Goal: Complete application form: Complete application form

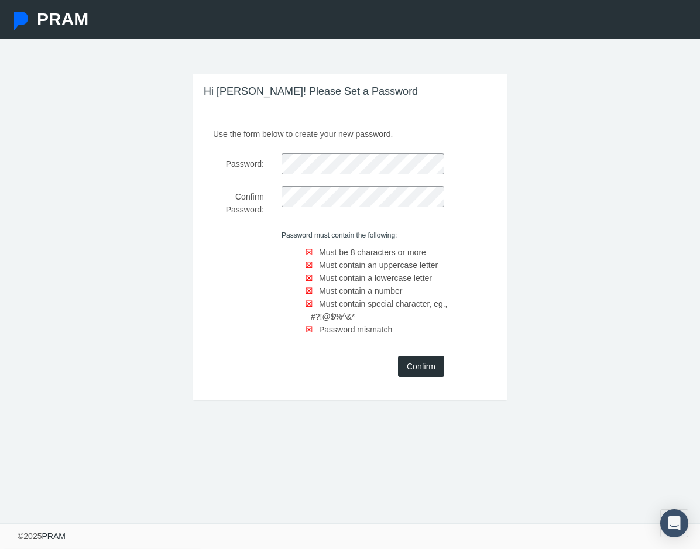
click at [304, 152] on div "Use the form below to create your new password. Password: Confirm Password: Pas…" at bounding box center [349, 261] width 315 height 277
click at [189, 149] on div "Hi [PERSON_NAME]! Please Set a Password Use the form below to create your new p…" at bounding box center [350, 237] width 332 height 326
click at [236, 186] on div "Use the form below to create your new password. Password: Confirm Password: Pas…" at bounding box center [349, 261] width 315 height 277
click at [419, 367] on input "Confirm" at bounding box center [421, 366] width 46 height 21
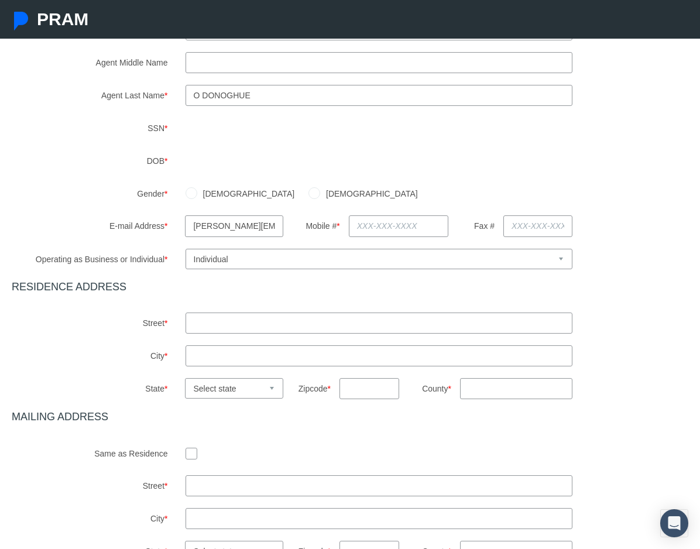
scroll to position [182, 0]
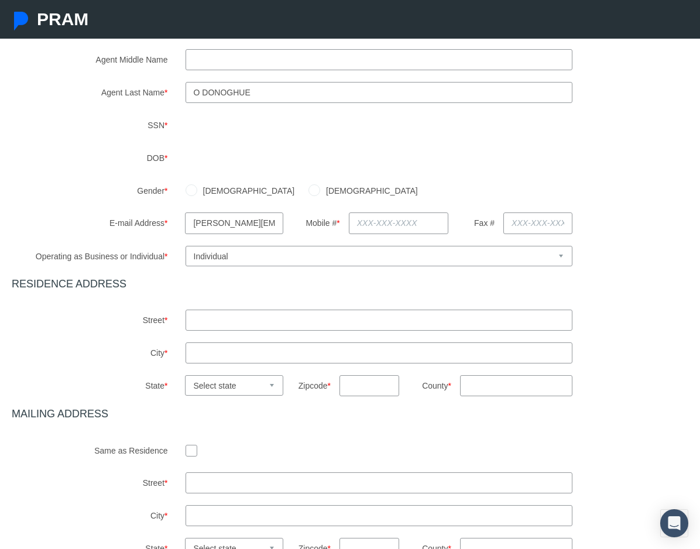
click at [390, 216] on input "text" at bounding box center [398, 222] width 99 height 21
type input "[PHONE_NUMBER]"
click at [222, 335] on div "Agent First Name * [GEOGRAPHIC_DATA] Agent Middle Name Agent Last Name * *" at bounding box center [350, 287] width 676 height 542
click at [222, 323] on input "text" at bounding box center [378, 319] width 387 height 21
type input "[STREET_ADDRESS]"
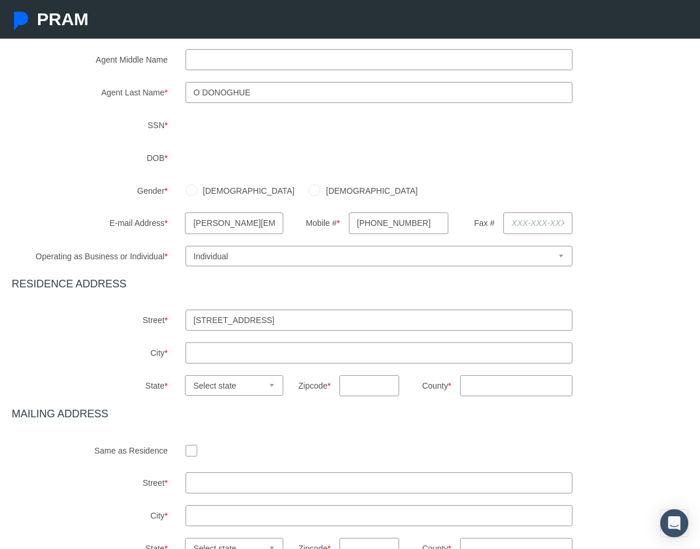
click at [251, 348] on input "text" at bounding box center [378, 352] width 387 height 21
type input "[GEOGRAPHIC_DATA]"
click at [236, 384] on select "Select state [US_STATE] [US_STATE] [US_STATE] [US_STATE] [US_STATE] [US_STATE] …" at bounding box center [234, 385] width 98 height 20
select select "NC"
click at [185, 375] on select "Select state [US_STATE] [US_STATE] [US_STATE] [US_STATE] [US_STATE] [US_STATE] …" at bounding box center [234, 385] width 98 height 20
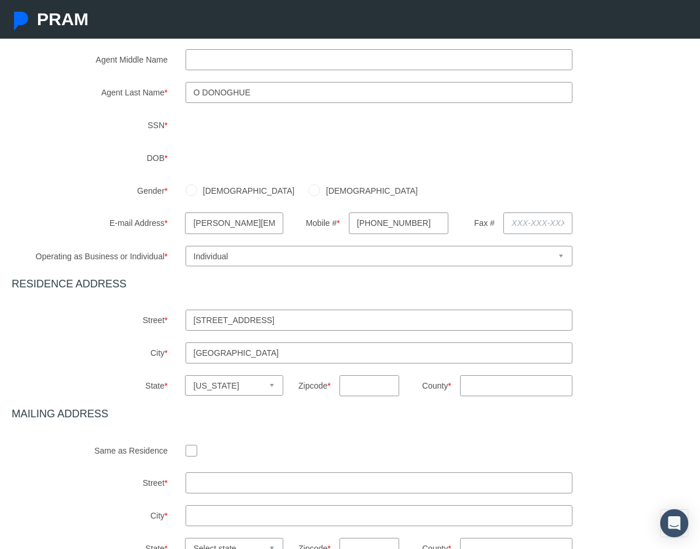
click at [349, 388] on input "text" at bounding box center [369, 385] width 60 height 21
type input "28311"
click at [518, 379] on input "County *" at bounding box center [516, 385] width 112 height 21
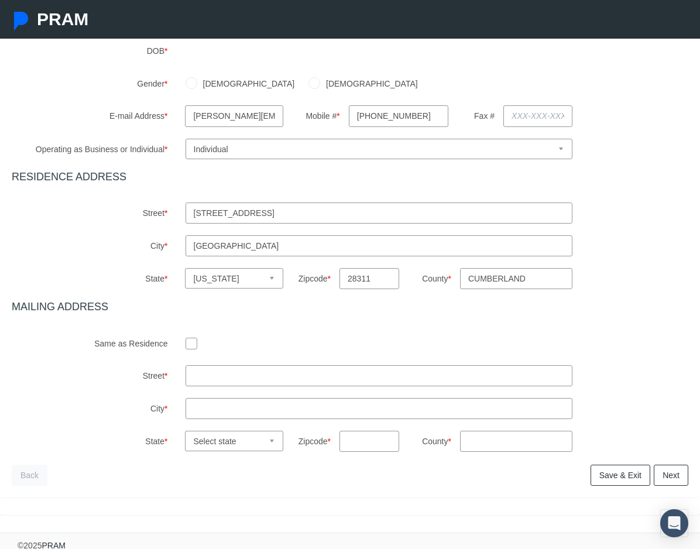
scroll to position [290, 0]
type input "cumberland"
click at [190, 343] on input "checkbox" at bounding box center [191, 342] width 12 height 12
checkbox input "true"
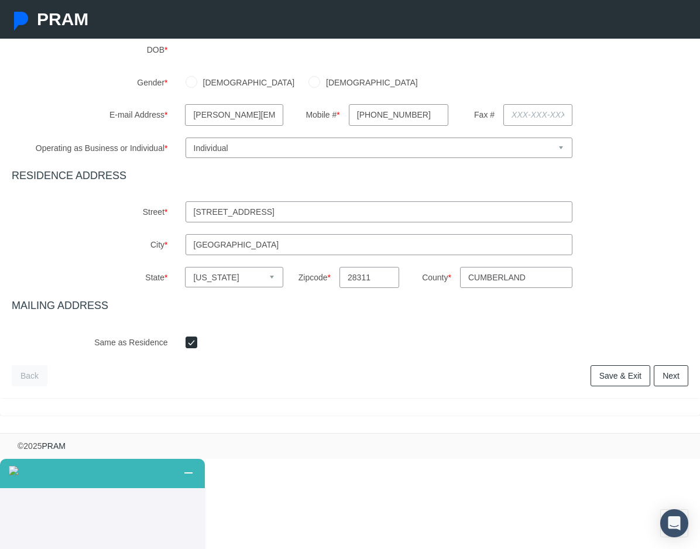
scroll to position [200, 0]
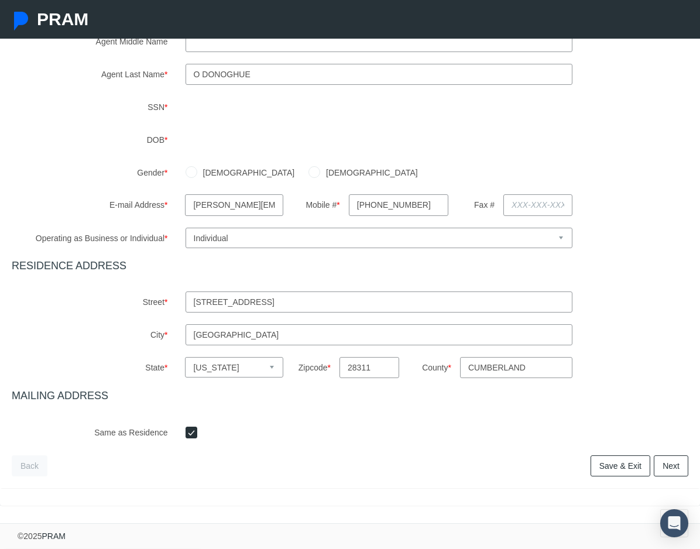
click at [673, 460] on link "Next" at bounding box center [670, 465] width 35 height 21
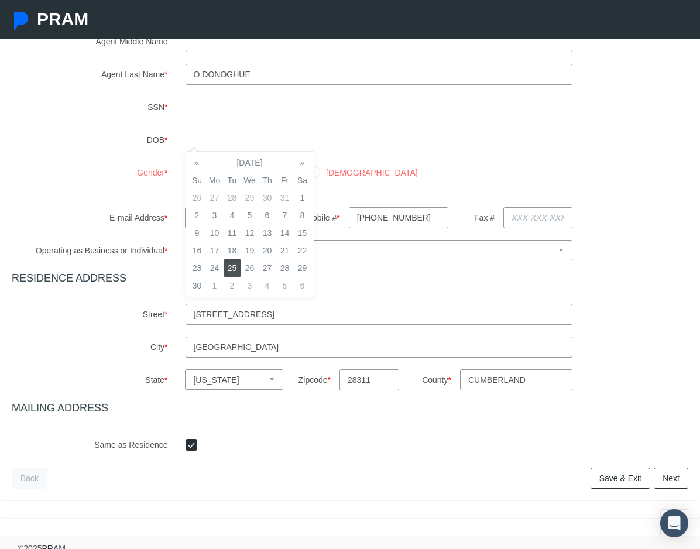
click at [83, 180] on label "Gender *" at bounding box center [90, 178] width 174 height 33
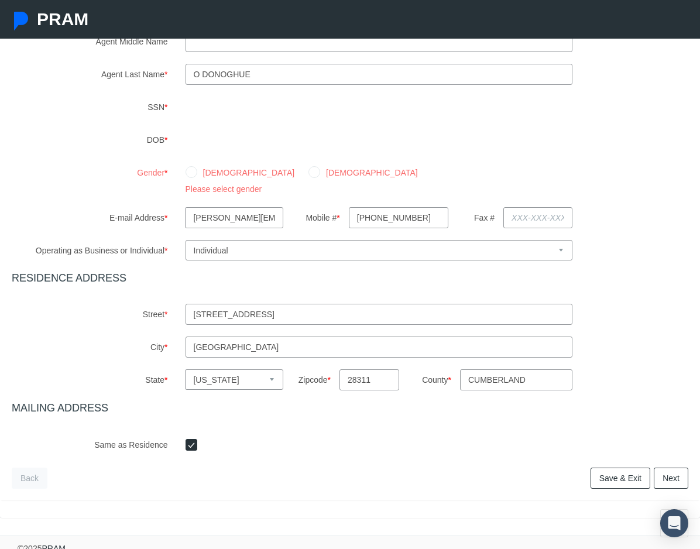
click at [320, 174] on label "[DEMOGRAPHIC_DATA]" at bounding box center [369, 172] width 98 height 13
click at [308, 174] on input "[DEMOGRAPHIC_DATA]" at bounding box center [314, 171] width 12 height 12
radio input "true"
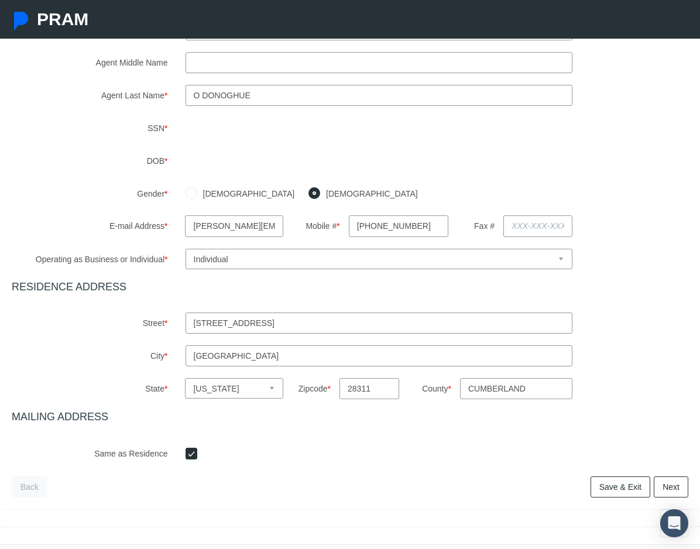
scroll to position [181, 0]
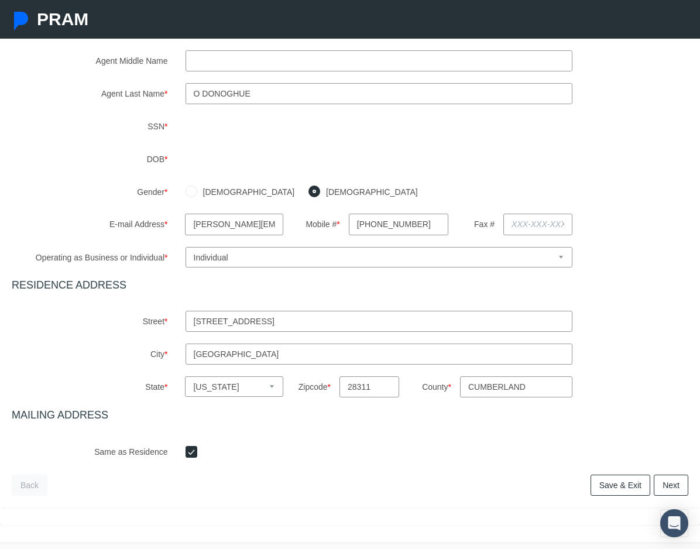
click at [671, 479] on link "Next" at bounding box center [670, 484] width 35 height 21
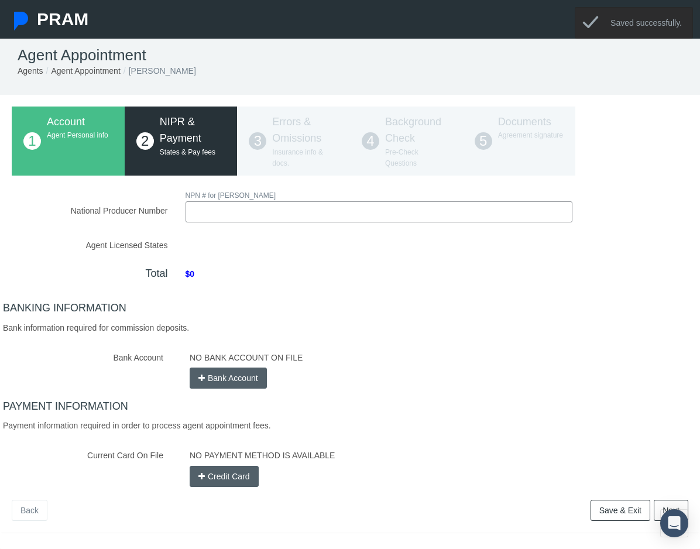
scroll to position [0, 0]
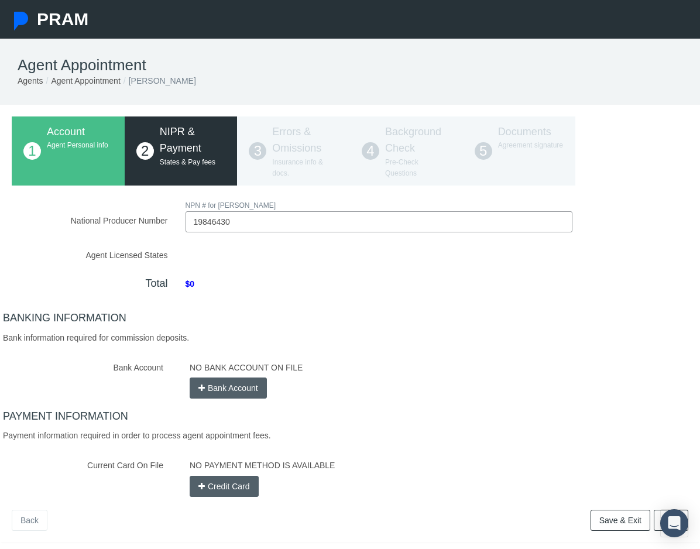
click at [317, 212] on input "19846430" at bounding box center [378, 221] width 387 height 21
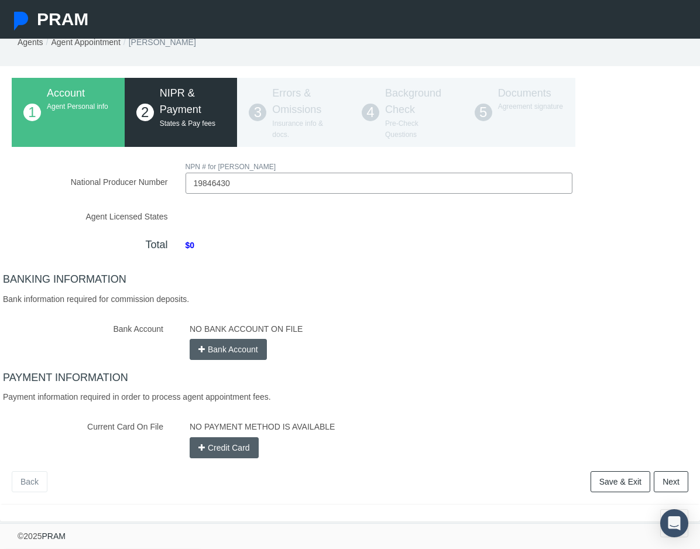
type input "19846430"
click at [198, 350] on div "NO BANK ACCOUNT ON FILE Bank Account" at bounding box center [439, 339] width 516 height 42
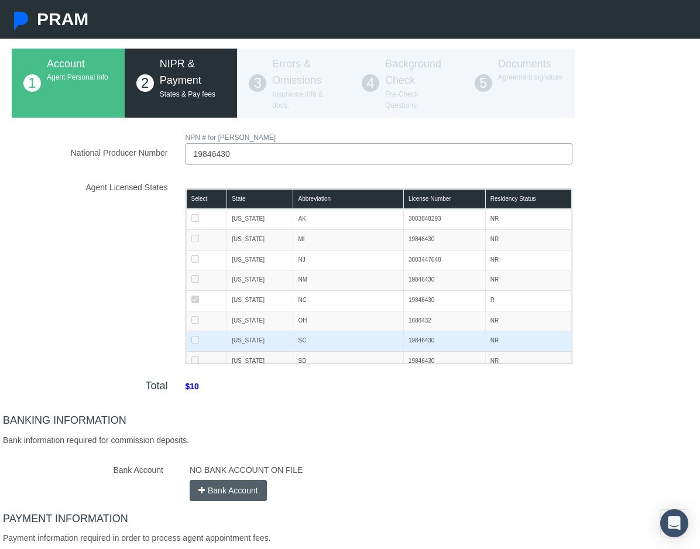
scroll to position [97, 0]
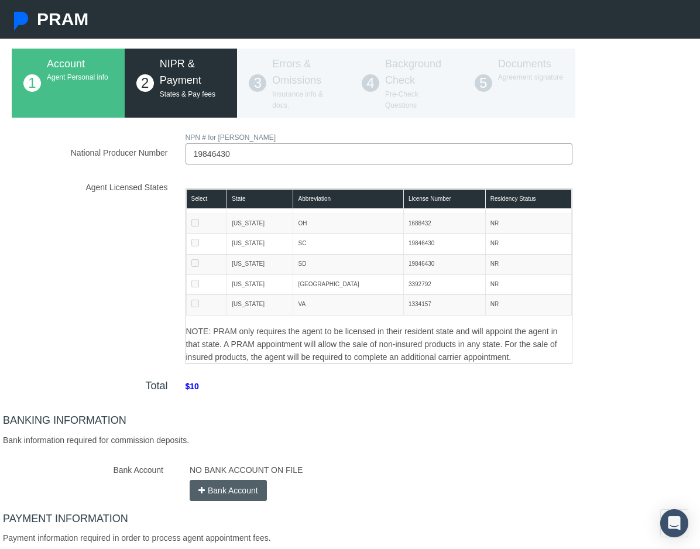
click at [297, 429] on div "BANKING INFORMATION Bank information required for commission deposits. Bank Acc…" at bounding box center [350, 457] width 694 height 87
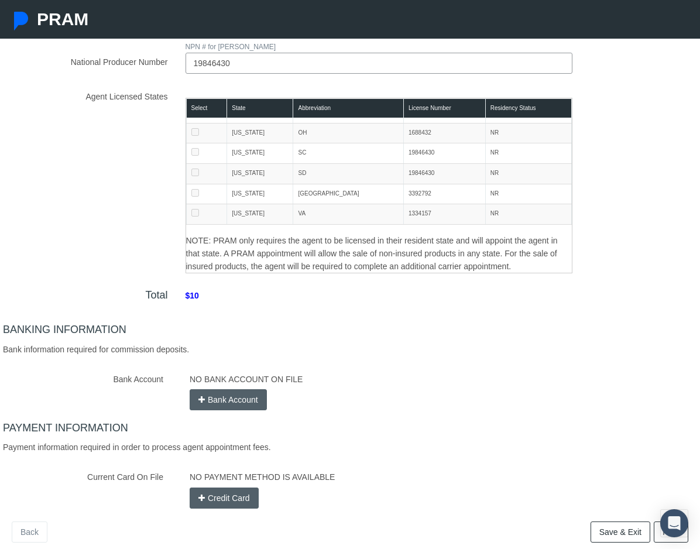
scroll to position [225, 0]
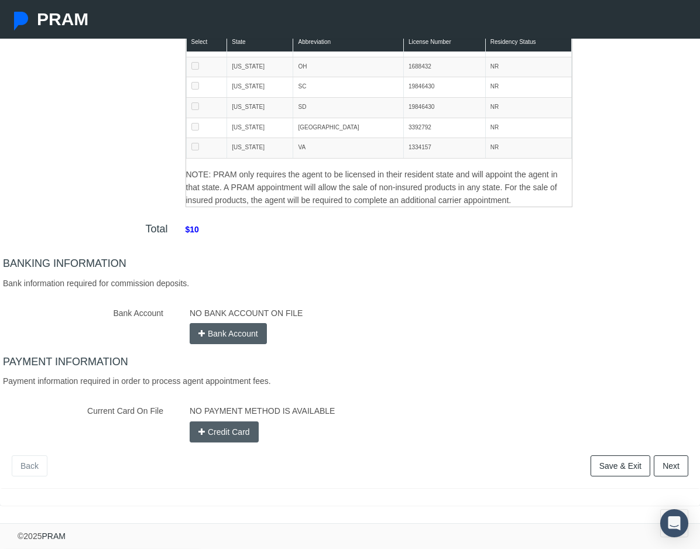
click at [208, 430] on button "Credit Card" at bounding box center [224, 431] width 69 height 21
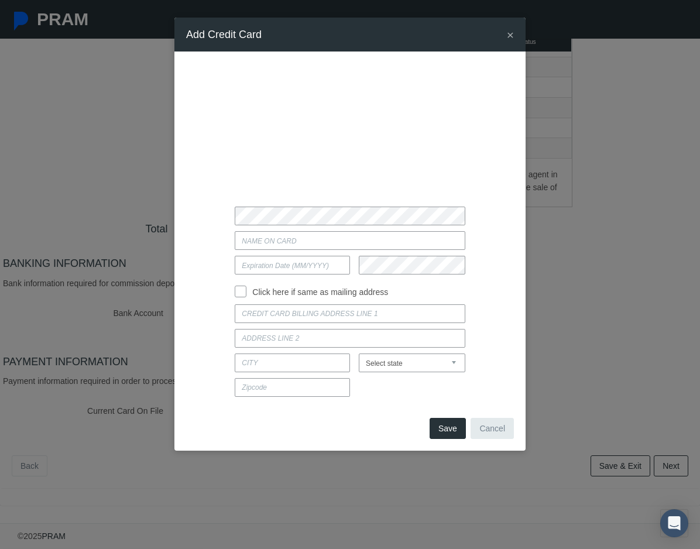
type input "[PERSON_NAME]"
type input "03/2028"
click at [242, 293] on input "Click here if same as mailing address" at bounding box center [241, 290] width 12 height 12
checkbox input "true"
type input "[STREET_ADDRESS]"
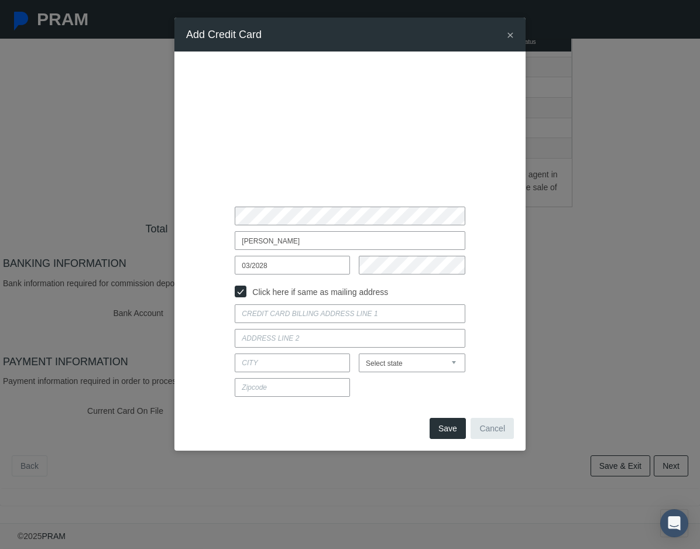
type input "[GEOGRAPHIC_DATA]"
select select "NC"
type input "28311"
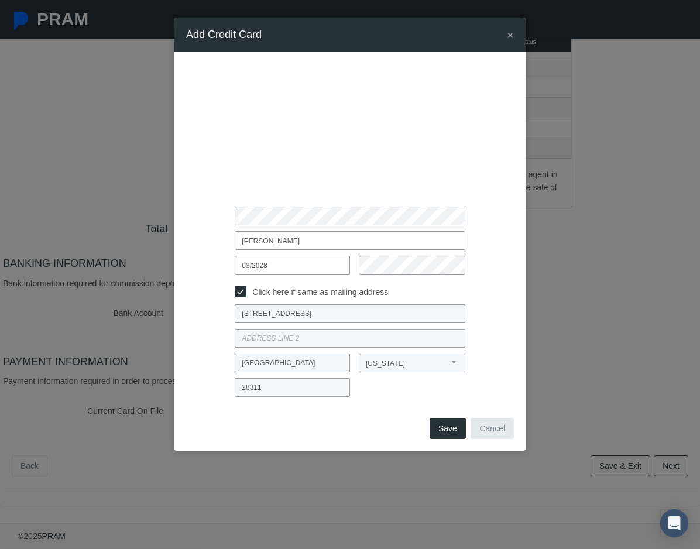
click at [242, 293] on input "Click here if same as mailing address" at bounding box center [241, 290] width 12 height 12
checkbox input "false"
select select
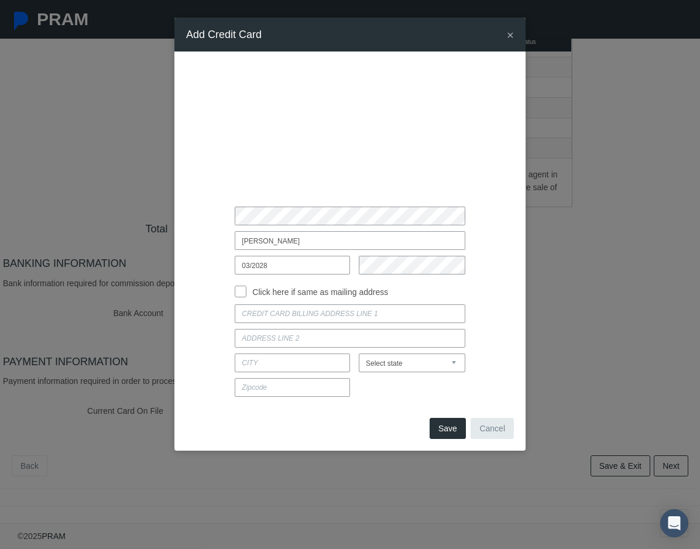
click at [242, 293] on input "Click here if same as mailing address" at bounding box center [241, 290] width 12 height 12
checkbox input "true"
type input "608 ROCKPORT DR"
type input "FAYETTEVILLE"
select select "NC"
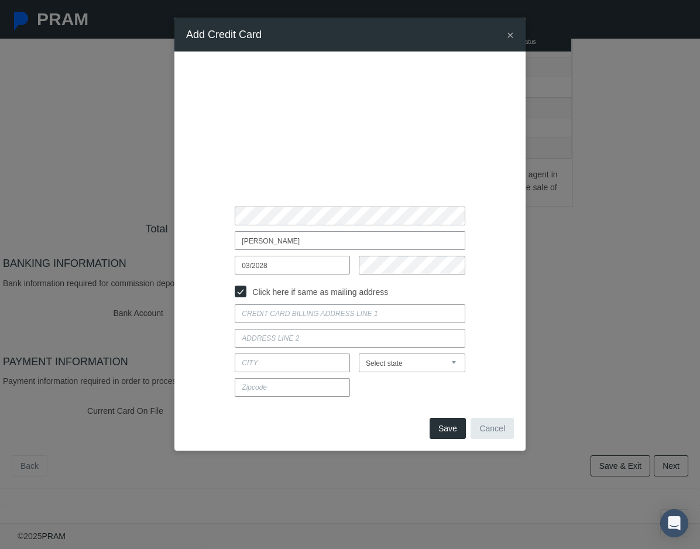
type input "28311"
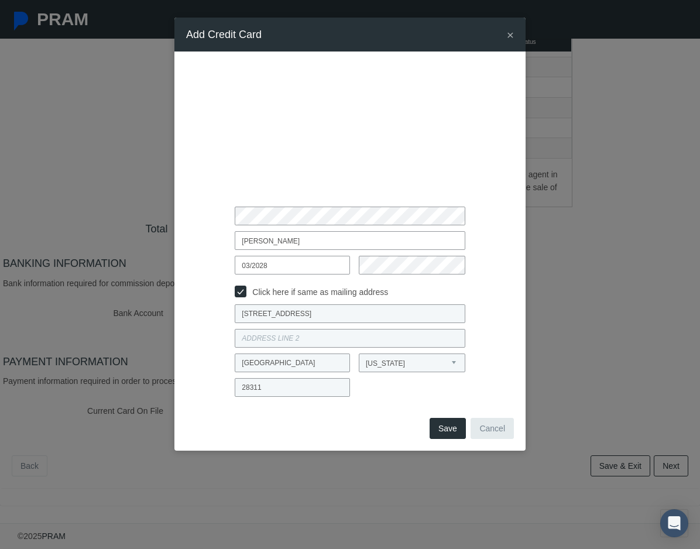
click at [151, 304] on div "× Add Credit Card JOCELYN ODONOGHUE 03/2028 Alabama" at bounding box center [350, 274] width 700 height 549
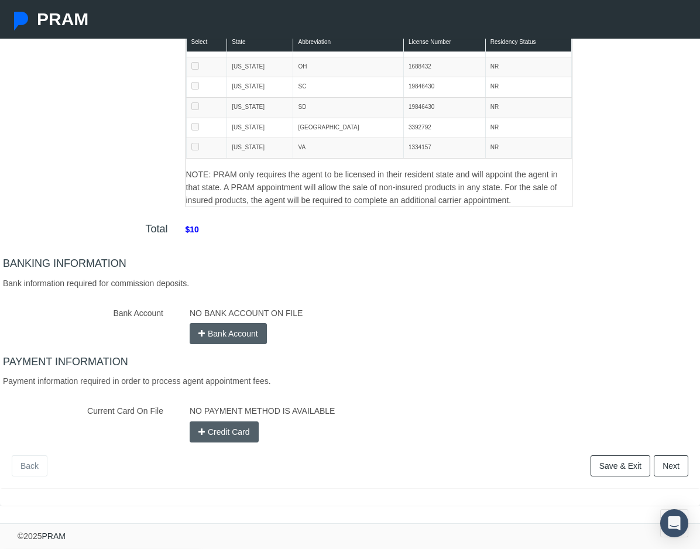
click at [210, 436] on button "Credit Card" at bounding box center [224, 431] width 69 height 21
checkbox input "false"
select select
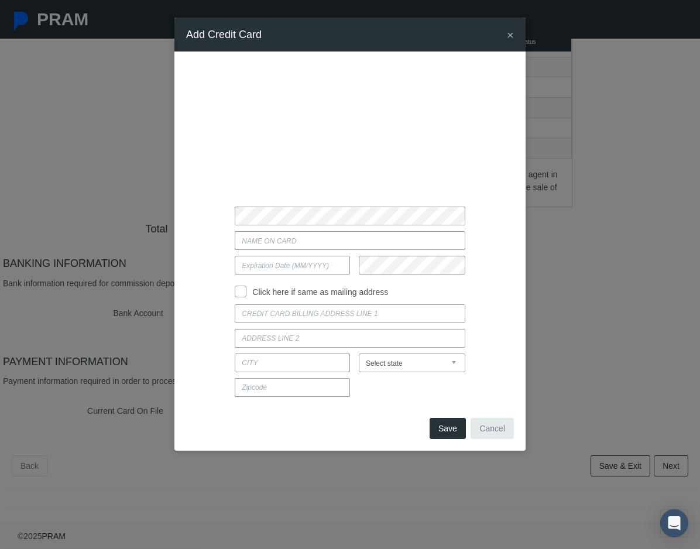
type input "JOCELYN ODONOGHUE"
type input "03/2028"
click at [273, 313] on input at bounding box center [350, 313] width 230 height 19
type input "6778 seaford dr"
click at [323, 366] on input at bounding box center [292, 362] width 115 height 19
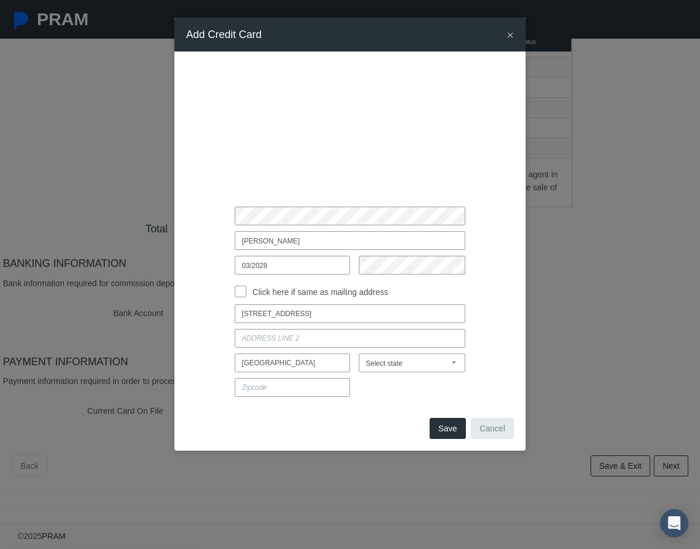
type input "Fayetteville"
select select "NC"
click at [295, 385] on input at bounding box center [292, 387] width 115 height 19
type input "28314"
click at [443, 424] on button "Save" at bounding box center [447, 428] width 36 height 21
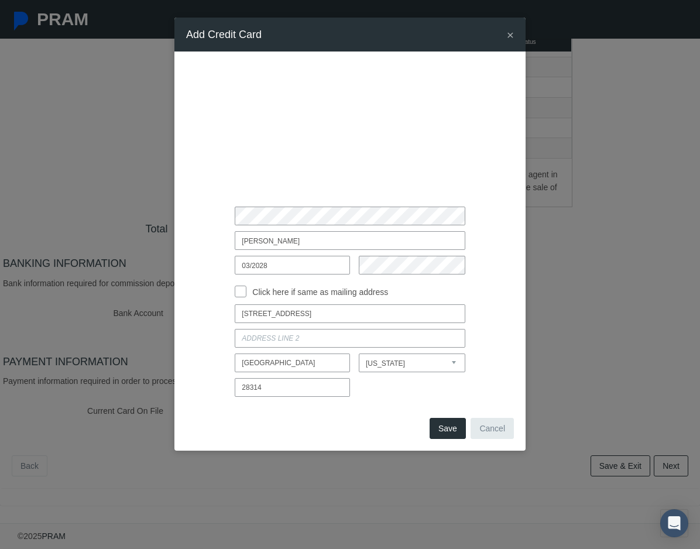
click at [440, 424] on button "Save" at bounding box center [447, 428] width 36 height 21
click at [445, 426] on span "Save" at bounding box center [447, 427] width 19 height 9
click at [447, 433] on button "Save" at bounding box center [447, 428] width 36 height 21
click at [258, 269] on input "03/2028" at bounding box center [292, 265] width 115 height 19
click at [345, 254] on div "JOCELYN ODONOGHUE 03/2028 Click here if same as mailing address Alabama" at bounding box center [350, 232] width 328 height 339
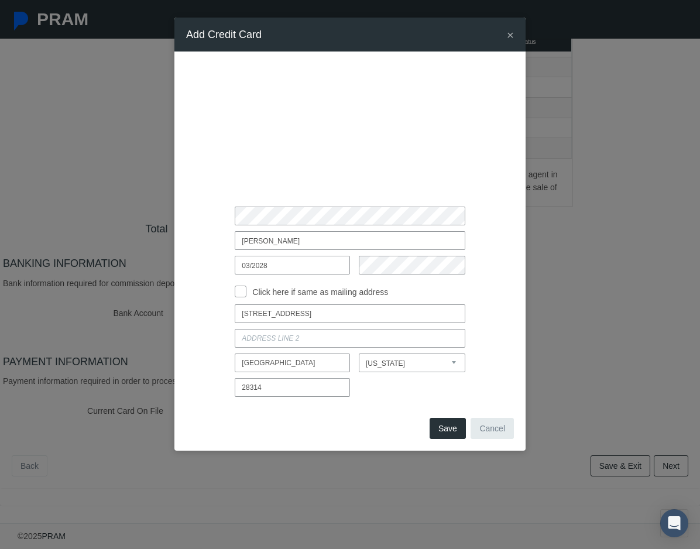
click at [454, 428] on span "Save" at bounding box center [447, 427] width 19 height 9
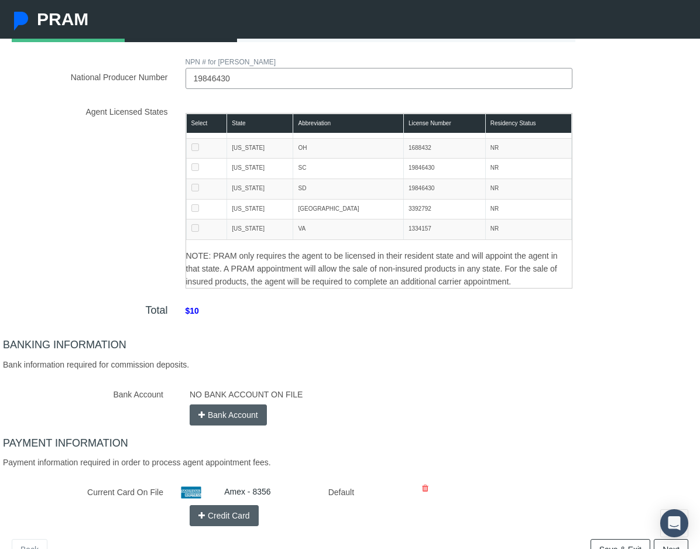
scroll to position [227, 0]
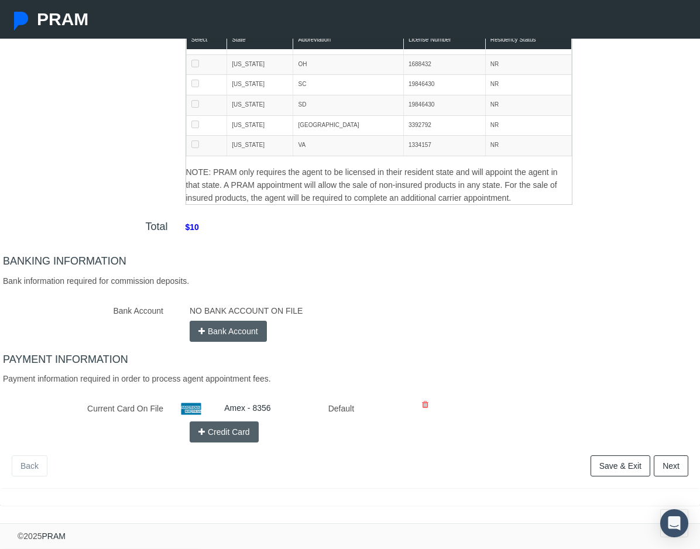
click at [663, 467] on link "Next" at bounding box center [670, 465] width 35 height 21
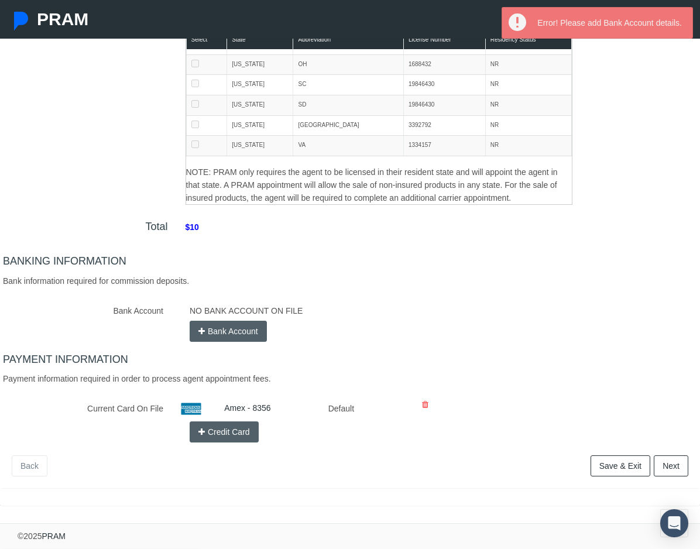
click at [240, 330] on button "Bank Account" at bounding box center [228, 331] width 77 height 21
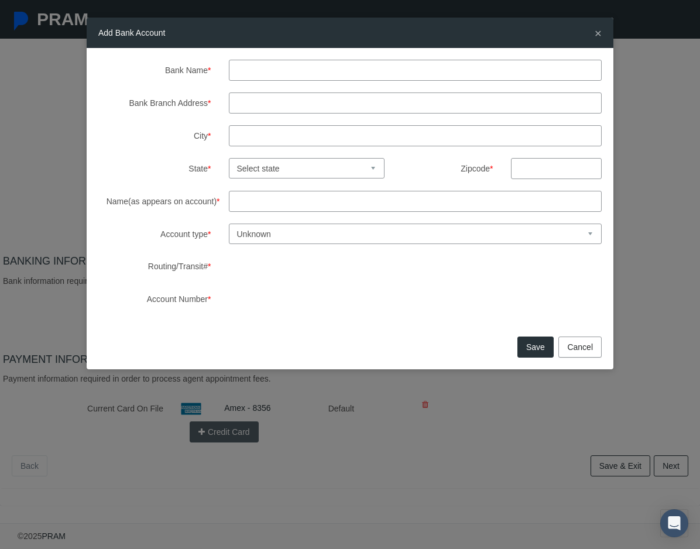
click at [259, 68] on input "Bank Name *" at bounding box center [415, 70] width 373 height 21
type input "First citizens"
click at [249, 105] on input "Bank Branch Address *" at bounding box center [415, 102] width 373 height 21
type input "520 westwood shopping center"
click at [287, 133] on input "City *" at bounding box center [415, 135] width 373 height 21
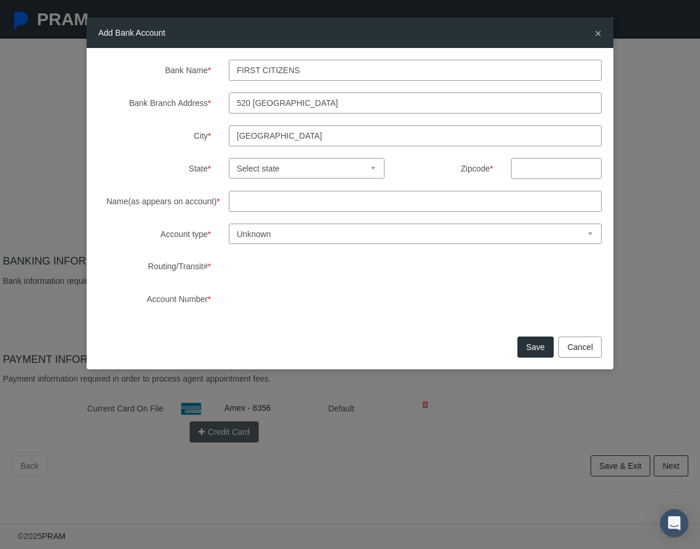
type input "fayetteville"
click at [339, 166] on select "Select state Alabama Alaska Arizona Arkansas California Colorado Connecticut De…" at bounding box center [307, 168] width 156 height 20
select select "NC"
click at [229, 158] on select "Select state Alabama Alaska Arizona Arkansas California Colorado Connecticut De…" at bounding box center [307, 168] width 156 height 20
click at [543, 167] on input "text" at bounding box center [556, 168] width 91 height 21
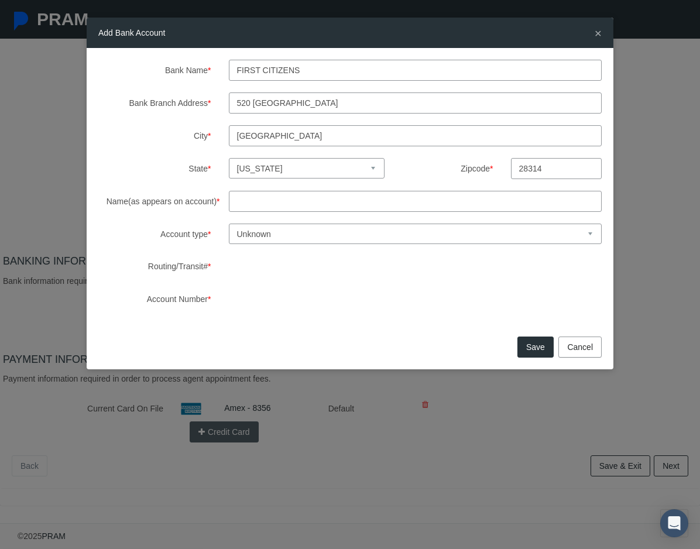
type input "28314"
click at [278, 199] on input "Name(as appears on account) *" at bounding box center [415, 201] width 373 height 21
type input "jocelyn o'donoghue"
click at [275, 240] on select "Unknown Checking Savings" at bounding box center [415, 233] width 373 height 20
select select "1"
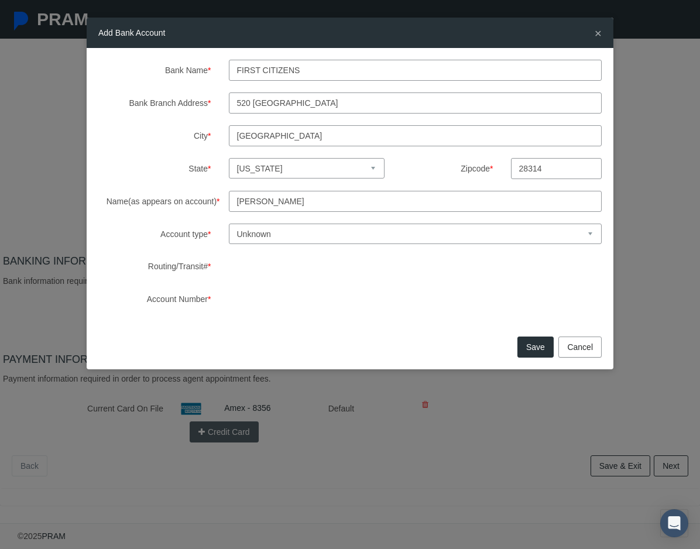
click at [229, 223] on select "Unknown Checking Savings" at bounding box center [415, 233] width 373 height 20
click at [303, 287] on div "Bank Name * First citizens Bank Branch Address * 520 westwood shopping center C…" at bounding box center [349, 185] width 503 height 250
click at [532, 352] on button "Save" at bounding box center [535, 346] width 36 height 21
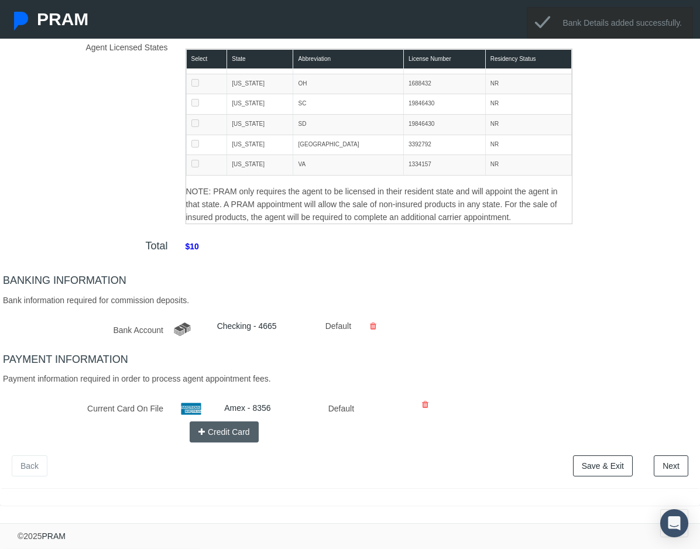
click at [663, 465] on link "Next" at bounding box center [670, 465] width 35 height 21
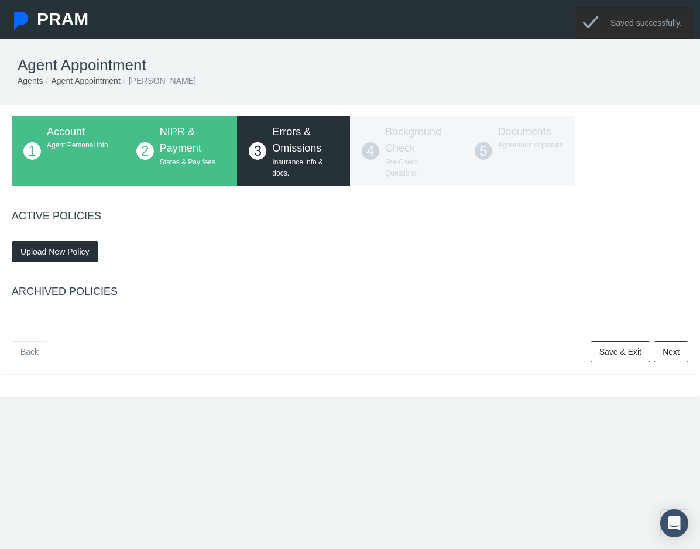
scroll to position [0, 0]
click at [59, 253] on span "Upload New Policy" at bounding box center [54, 251] width 69 height 9
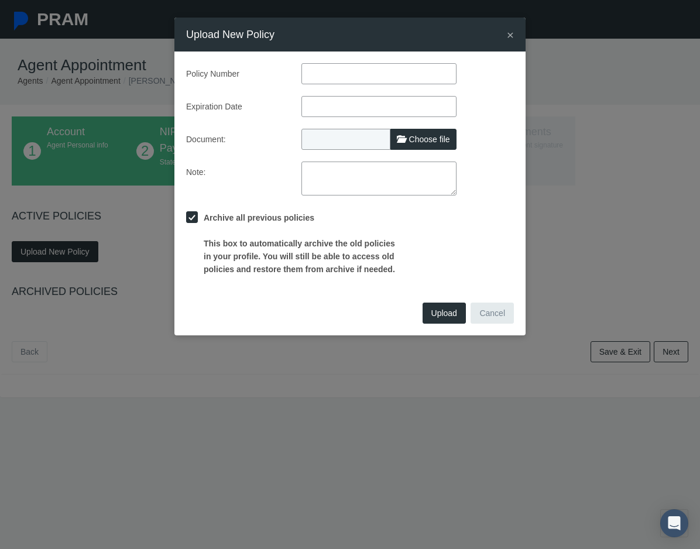
click at [334, 77] on input "text" at bounding box center [378, 73] width 155 height 21
paste input "596427449"
type input "596427449"
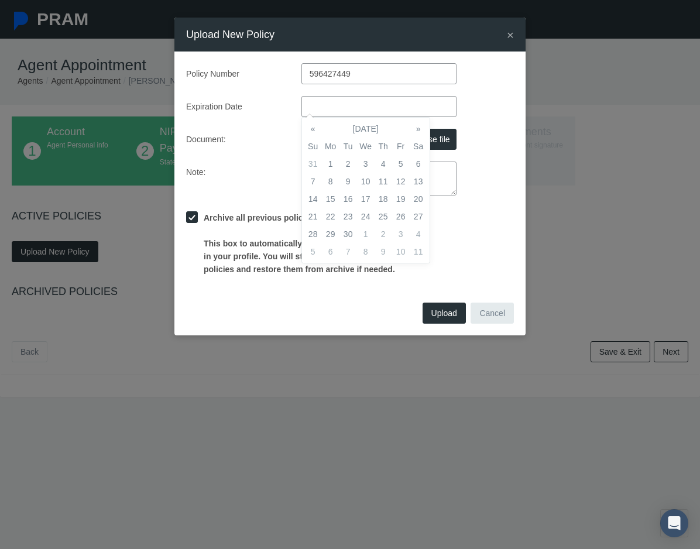
click at [366, 105] on input "text" at bounding box center [378, 106] width 155 height 21
type input "04/01/2026"
click at [486, 109] on div "Expiration Date 04/01/2026" at bounding box center [349, 106] width 345 height 21
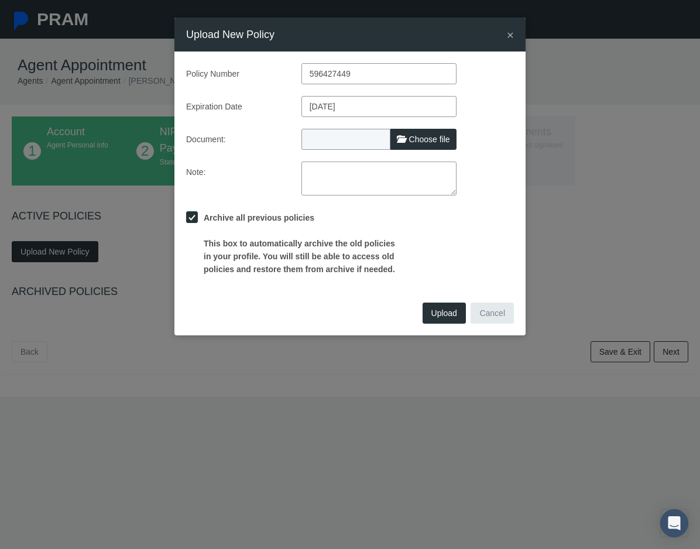
click at [439, 140] on span "Choose file" at bounding box center [429, 139] width 41 height 9
click at [439, 140] on input "Choose file" at bounding box center [378, 137] width 155 height 16
type input "C:\fakepath\E&O 2025.pdf"
type input "E&O 2025.pdf"
click at [438, 316] on span "Upload" at bounding box center [444, 312] width 26 height 9
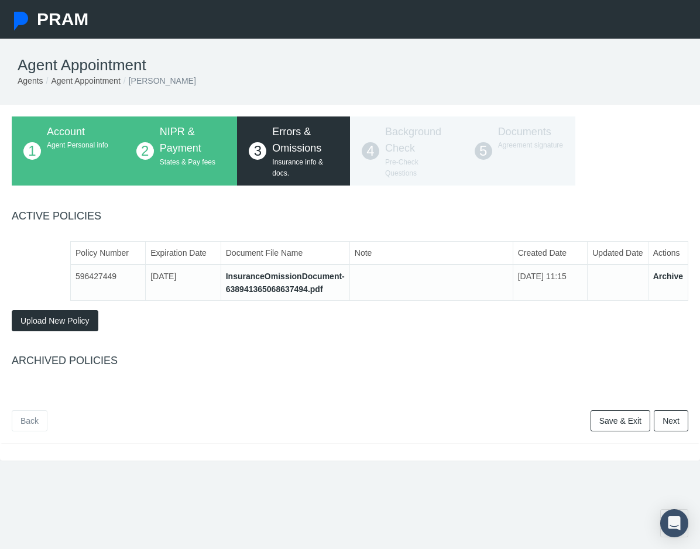
click at [672, 415] on link "Next" at bounding box center [670, 420] width 35 height 21
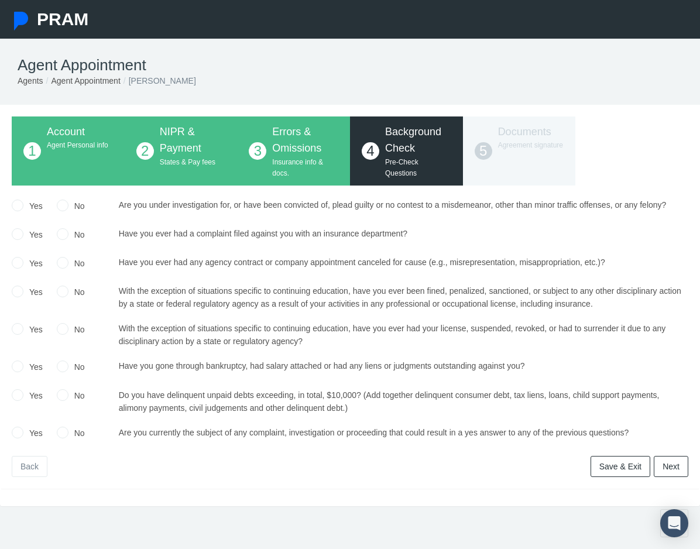
click at [64, 204] on input "No" at bounding box center [63, 204] width 12 height 12
radio input "true"
click at [63, 236] on input "No" at bounding box center [63, 233] width 12 height 12
radio input "true"
click at [64, 261] on input "No" at bounding box center [63, 262] width 12 height 12
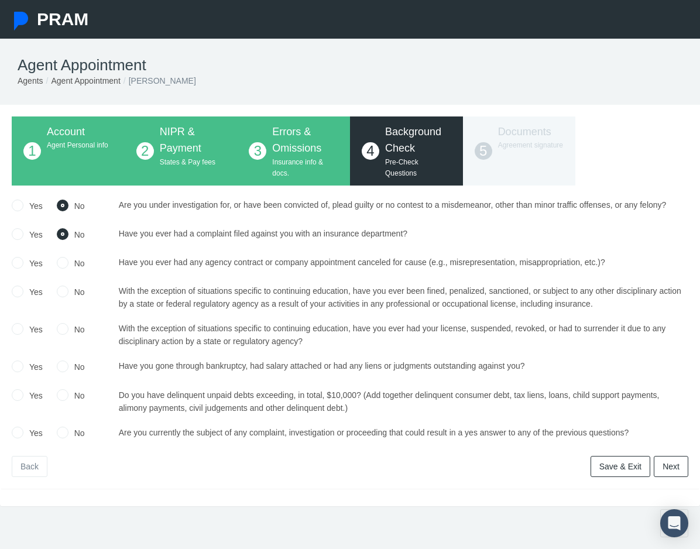
radio input "true"
click at [66, 291] on input "No" at bounding box center [63, 290] width 12 height 12
radio input "true"
click at [66, 328] on input "No" at bounding box center [63, 328] width 12 height 12
radio input "true"
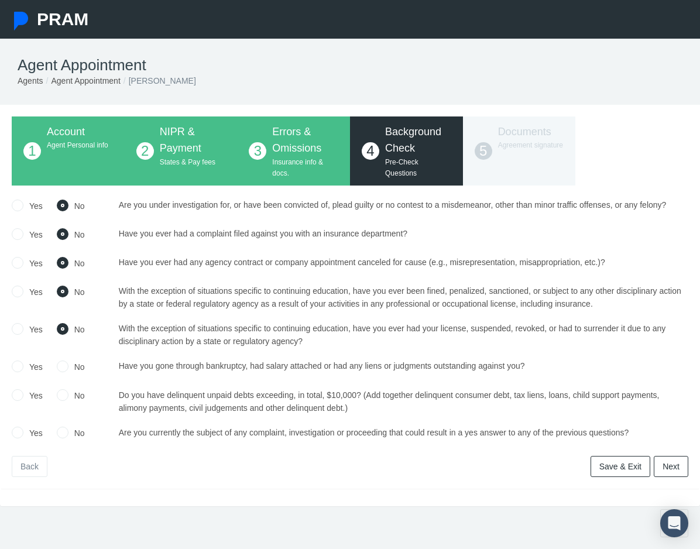
click at [61, 366] on input "No" at bounding box center [63, 365] width 12 height 12
radio input "true"
click at [69, 393] on label "No" at bounding box center [76, 395] width 16 height 13
click at [68, 393] on input "No" at bounding box center [63, 394] width 12 height 12
radio input "true"
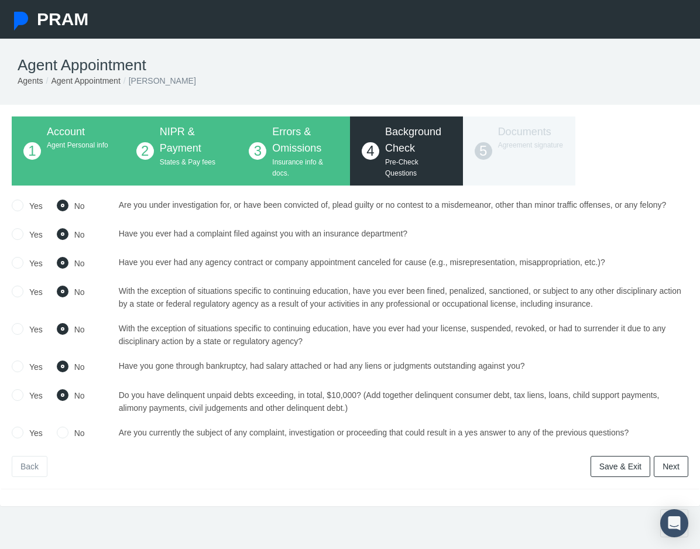
click at [70, 428] on label "No" at bounding box center [76, 432] width 16 height 13
click at [68, 428] on input "No" at bounding box center [63, 432] width 12 height 12
radio input "true"
click at [663, 464] on link "Next" at bounding box center [670, 466] width 35 height 21
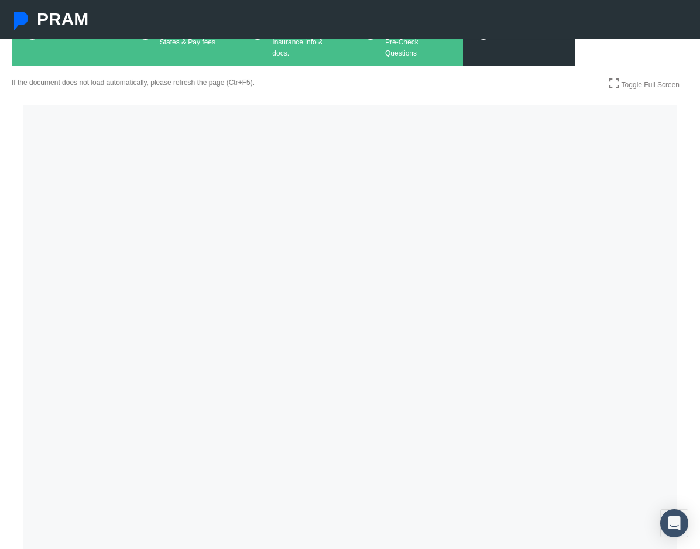
scroll to position [151, 0]
